Goal: Information Seeking & Learning: Learn about a topic

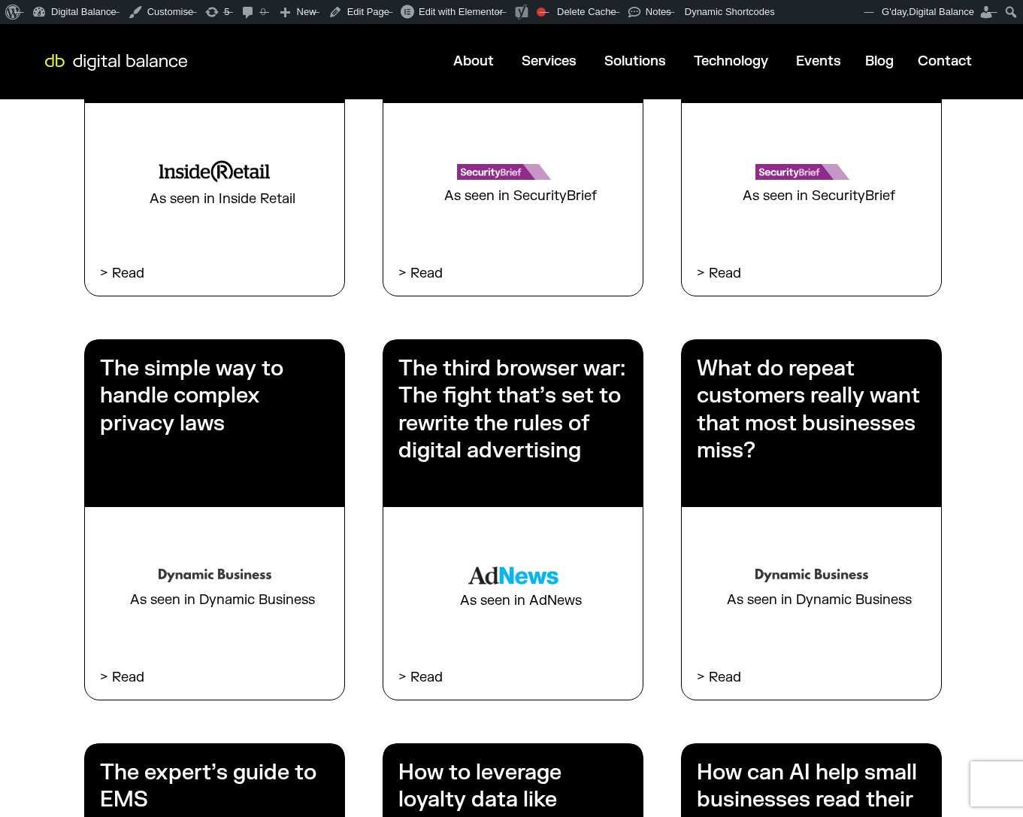
scroll to position [637, 0]
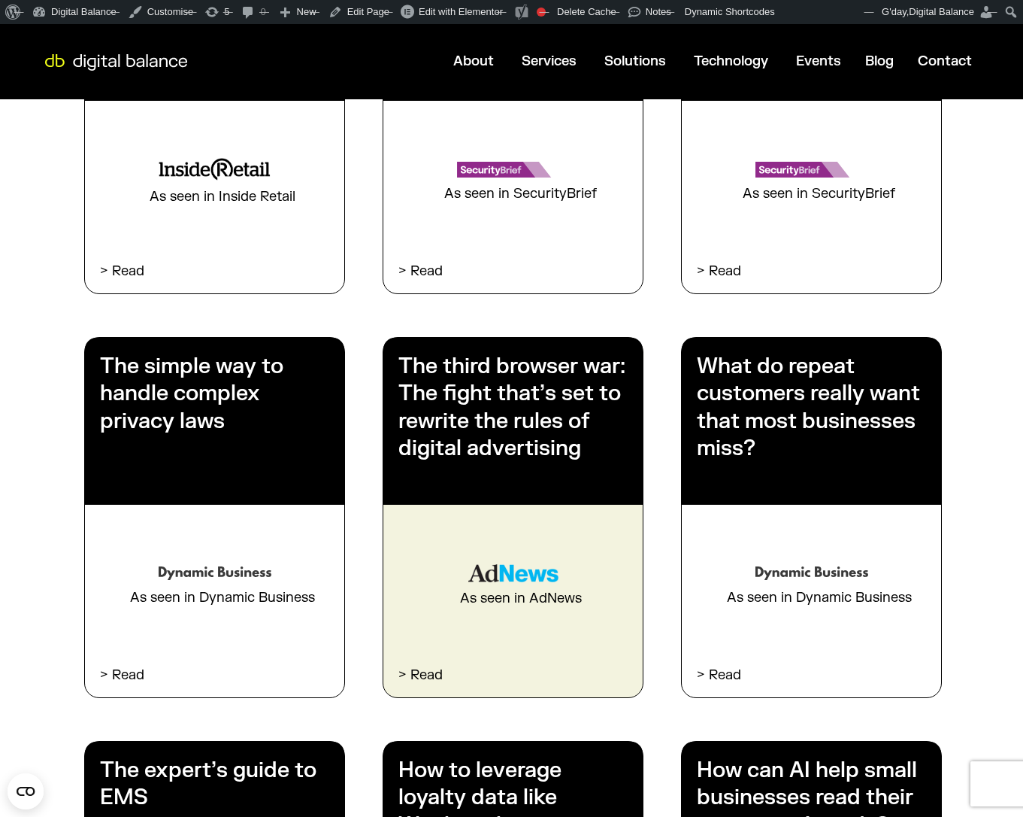
click at [483, 438] on h3 "The third browser war: The fight that’s set to rewrite the rules of digital adv…" at bounding box center [512, 408] width 229 height 110
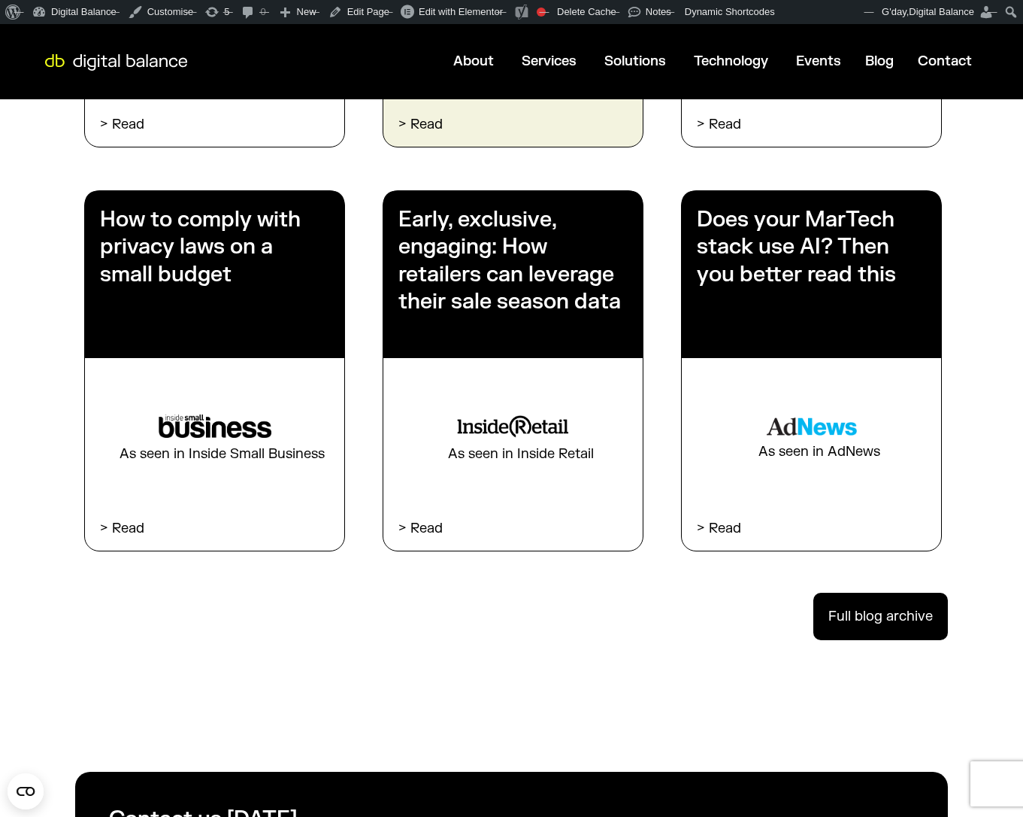
scroll to position [4022, 0]
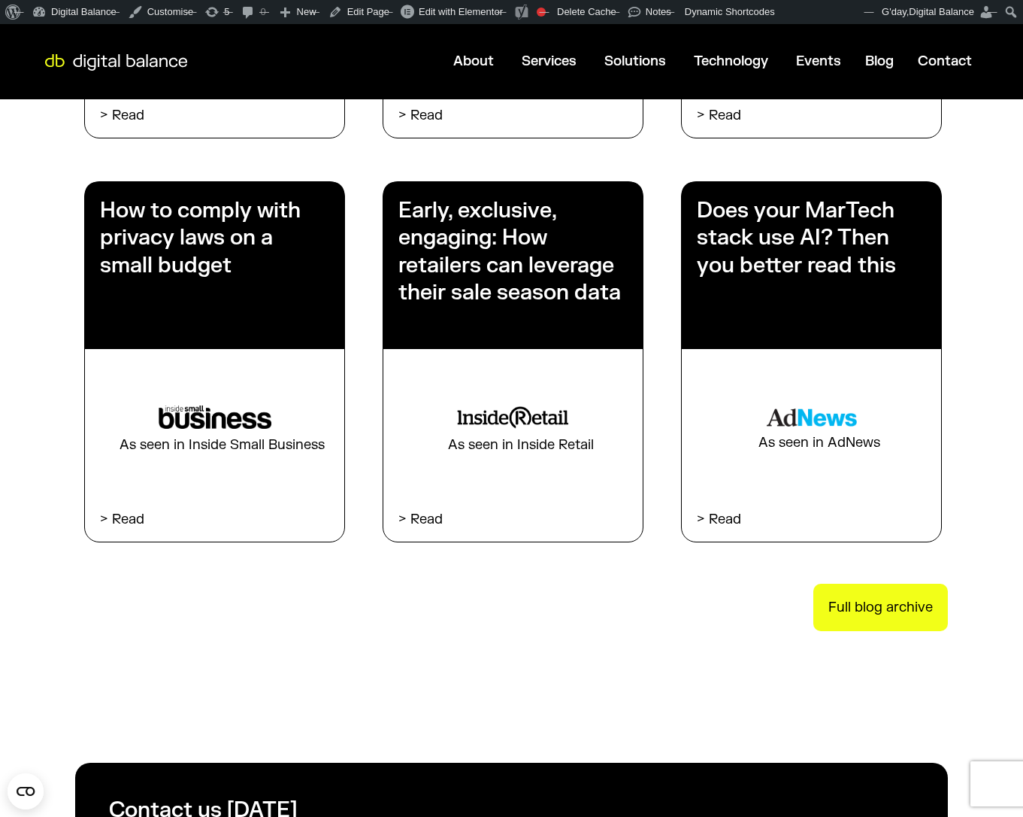
click at [862, 613] on span "Full blog archive" at bounding box center [881, 606] width 105 height 17
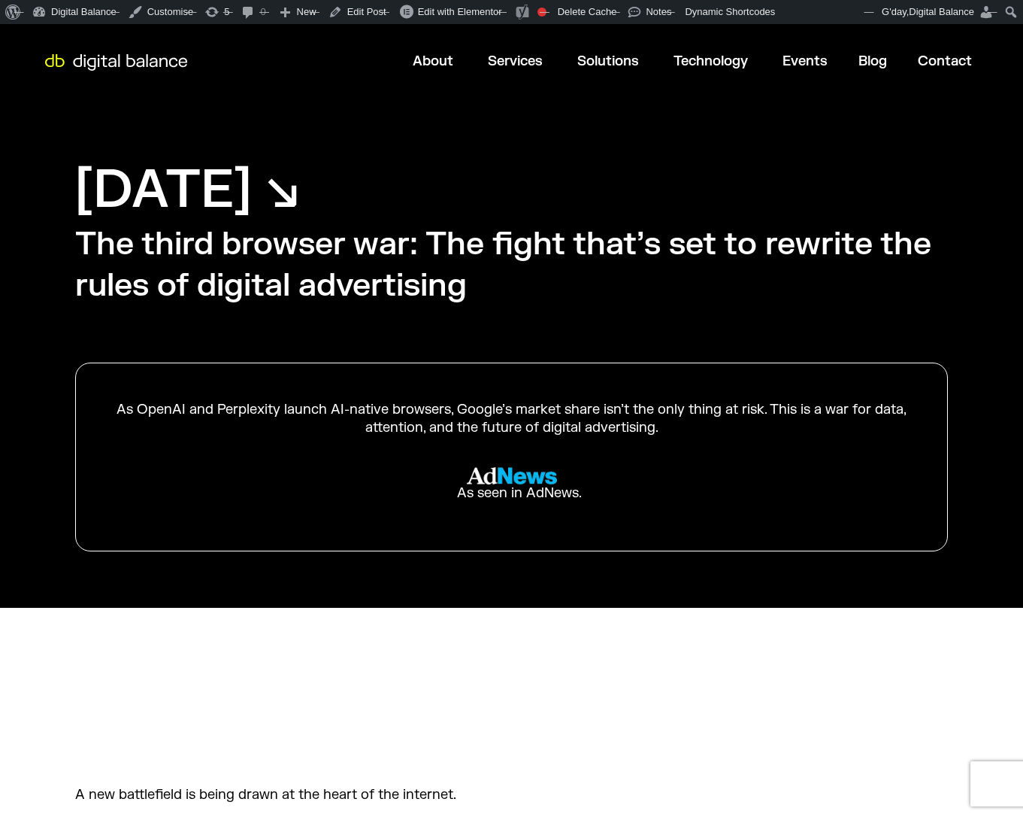
click at [477, 480] on img at bounding box center [512, 475] width 90 height 17
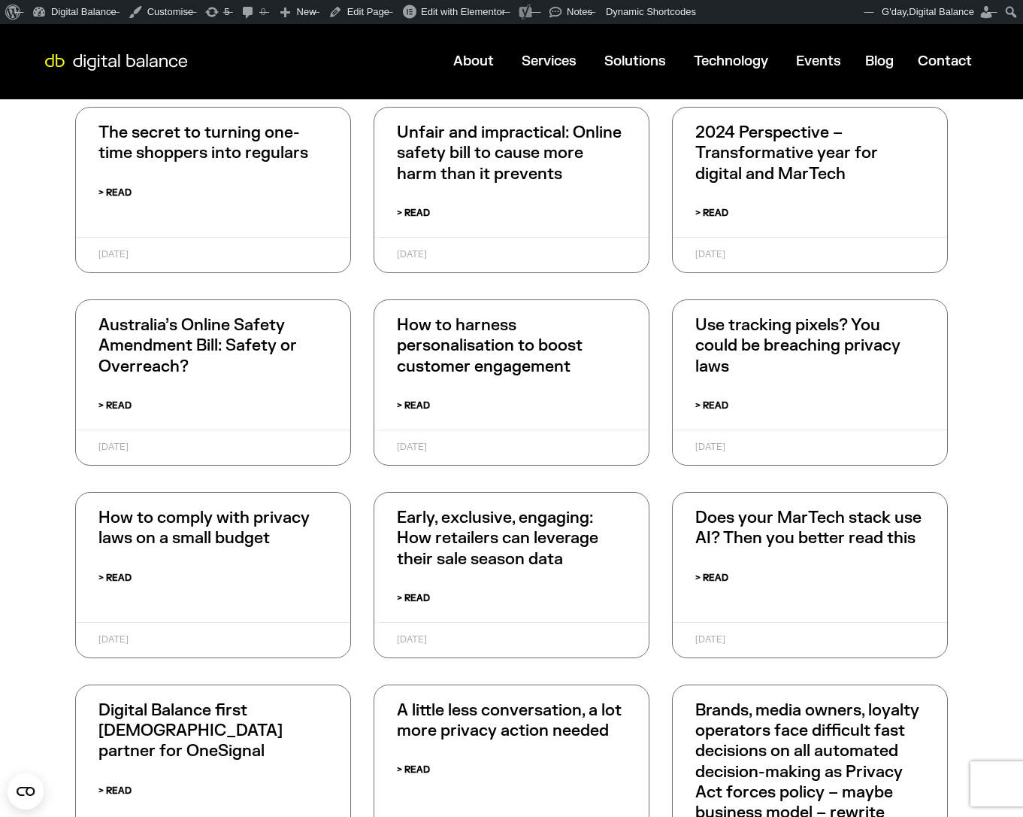
scroll to position [1685, 0]
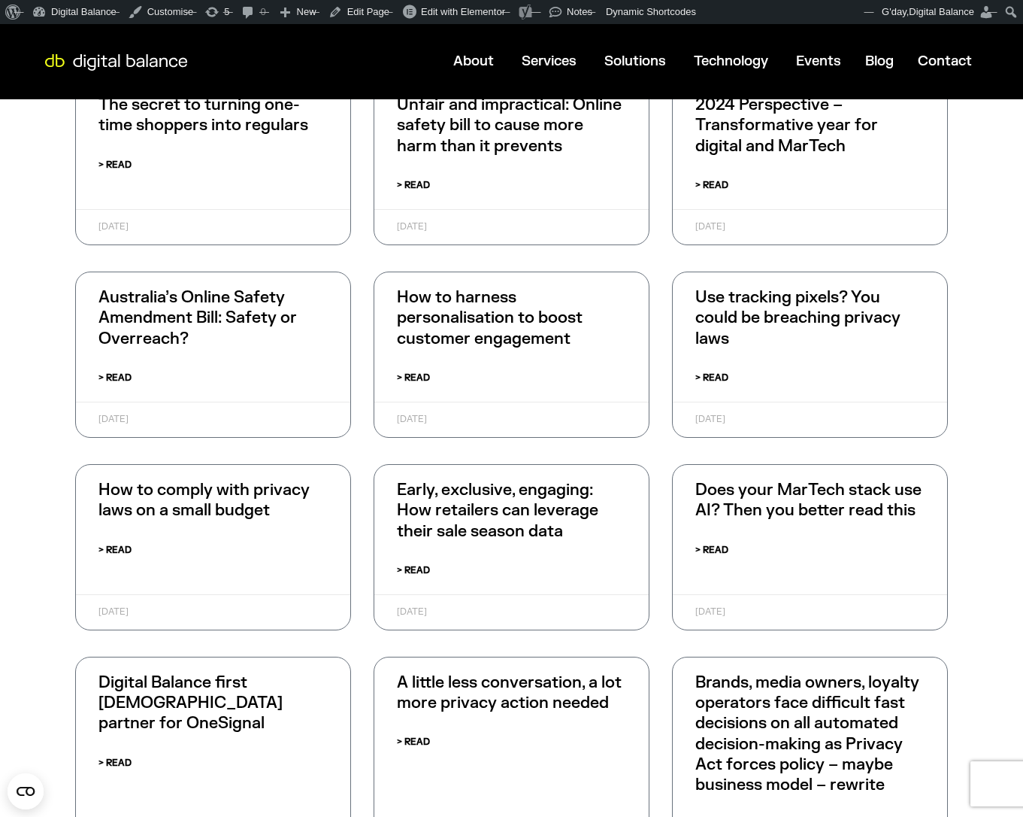
click at [419, 741] on link "> Read" at bounding box center [413, 741] width 33 height 17
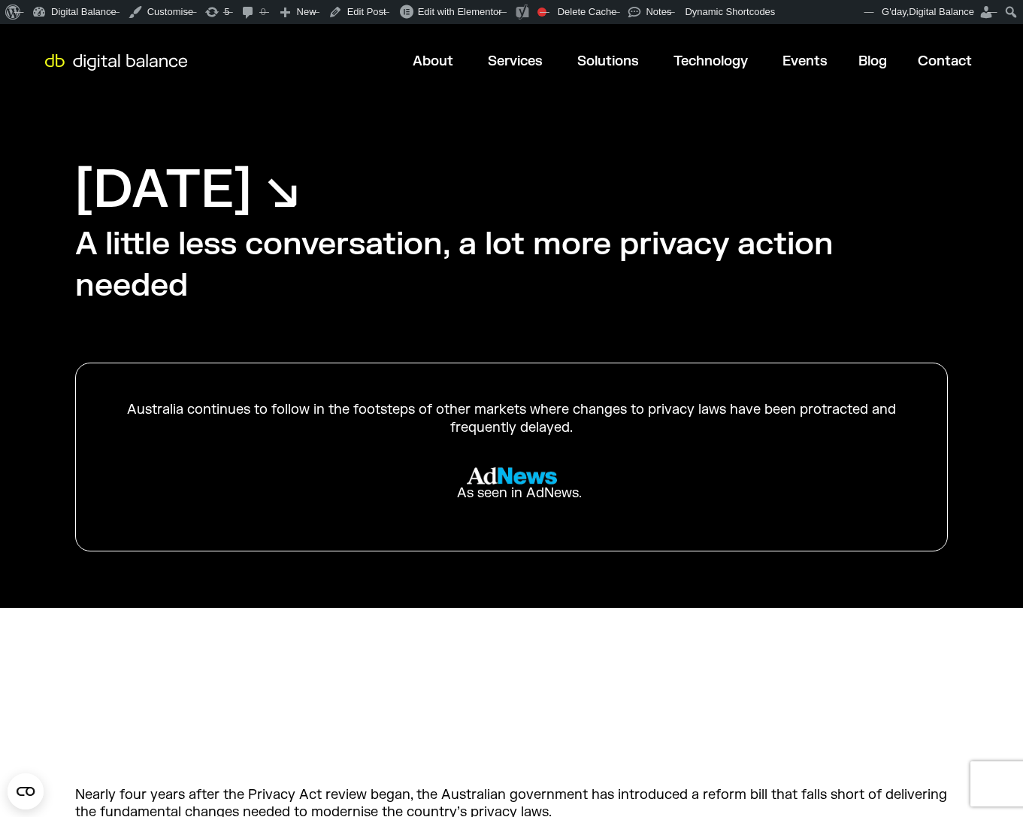
click at [486, 486] on div "As seen in AdNews." at bounding box center [512, 492] width 140 height 17
